Goal: Task Accomplishment & Management: Manage account settings

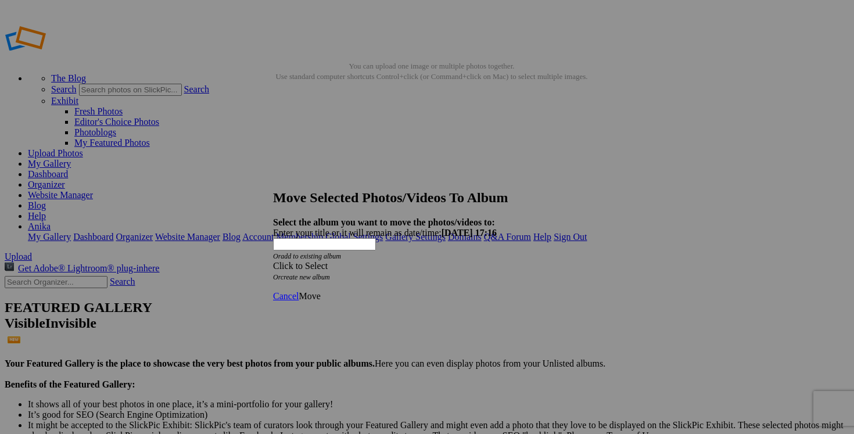
click at [273, 261] on span at bounding box center [273, 266] width 0 height 10
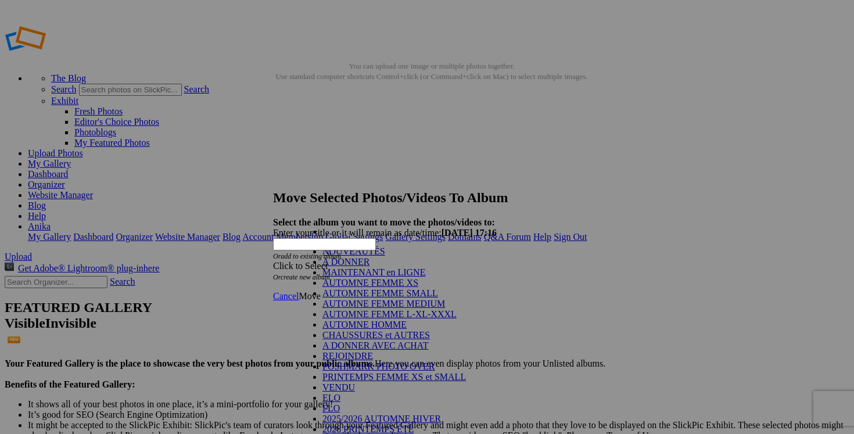
scroll to position [132, 0]
click at [355, 382] on link "VENDU" at bounding box center [338, 387] width 33 height 10
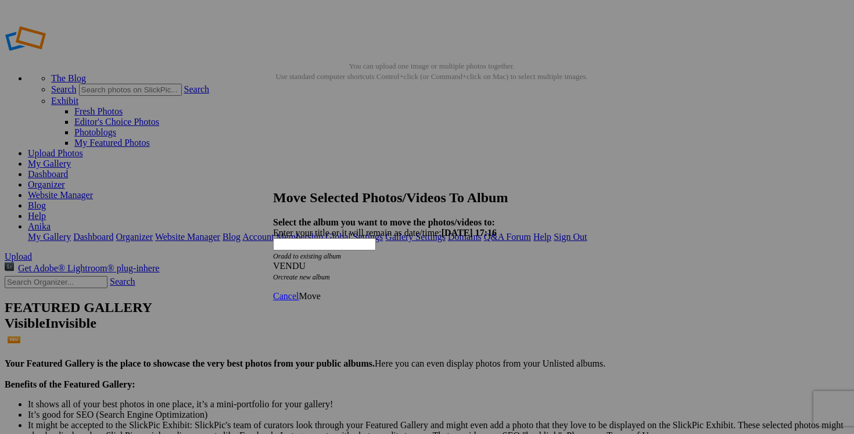
click at [320, 291] on span "Move" at bounding box center [309, 296] width 21 height 10
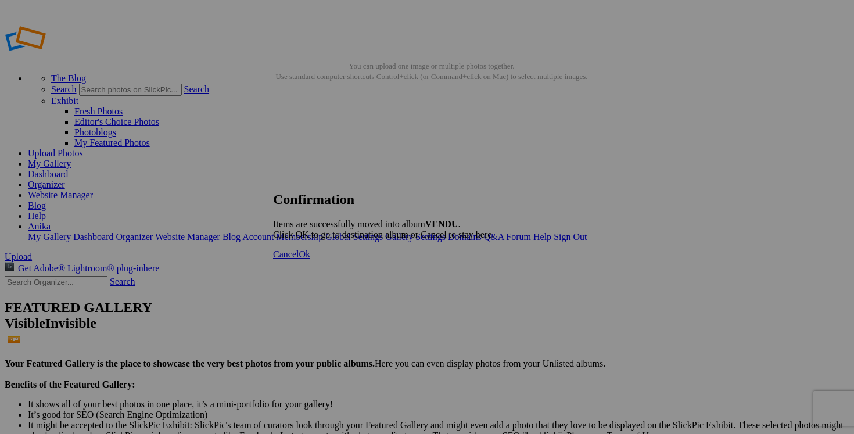
click at [299, 259] on span "Cancel" at bounding box center [286, 254] width 26 height 10
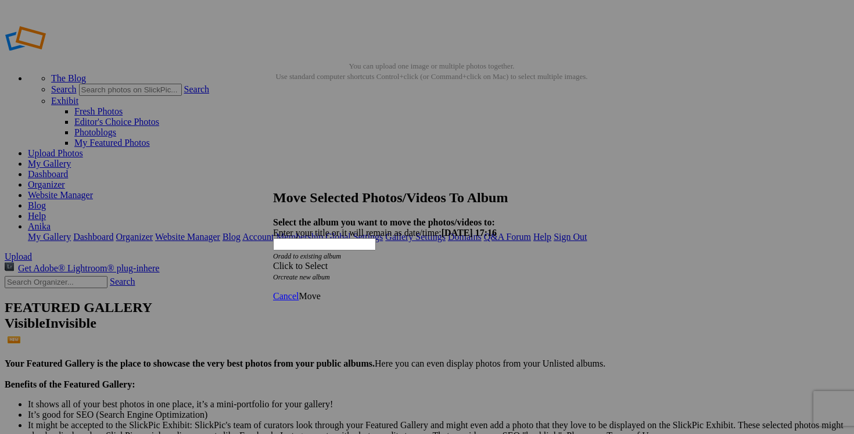
click at [273, 261] on span at bounding box center [273, 266] width 0 height 10
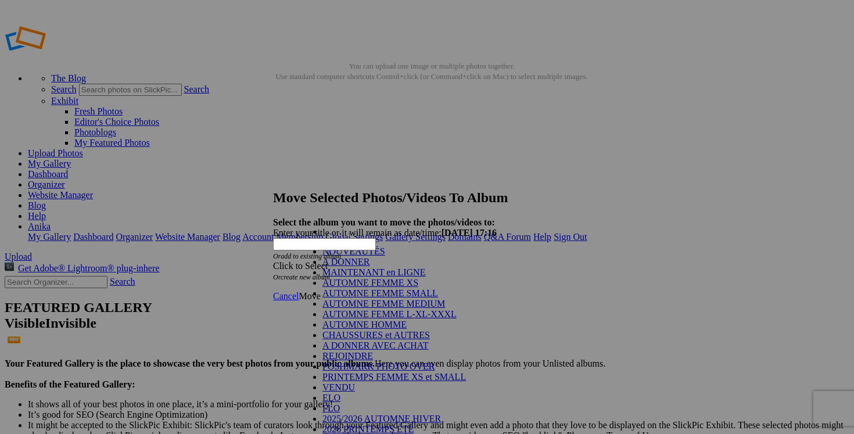
scroll to position [137, 0]
click at [355, 382] on link "VENDU" at bounding box center [338, 387] width 33 height 10
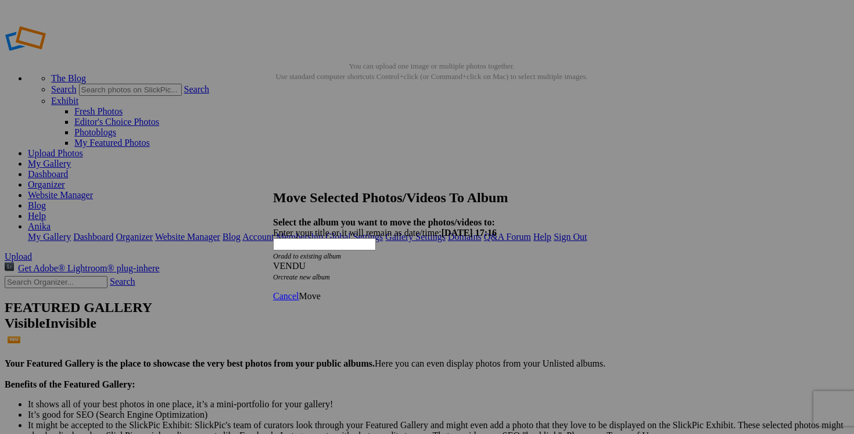
click at [320, 291] on span "Move" at bounding box center [309, 296] width 21 height 10
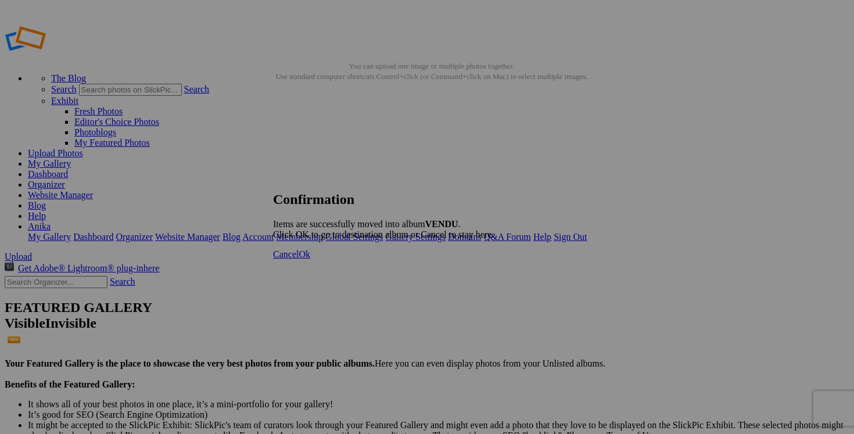
click at [299, 259] on span "Cancel" at bounding box center [286, 254] width 26 height 10
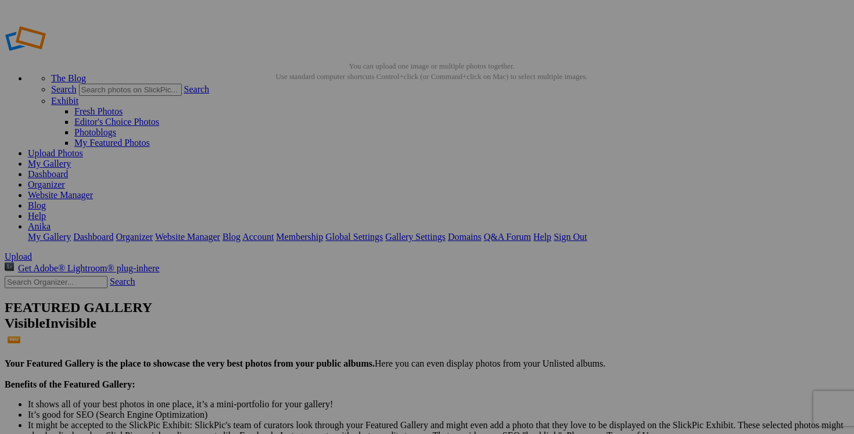
click at [68, 169] on link "Dashboard" at bounding box center [48, 174] width 40 height 10
